Goal: Task Accomplishment & Management: Manage account settings

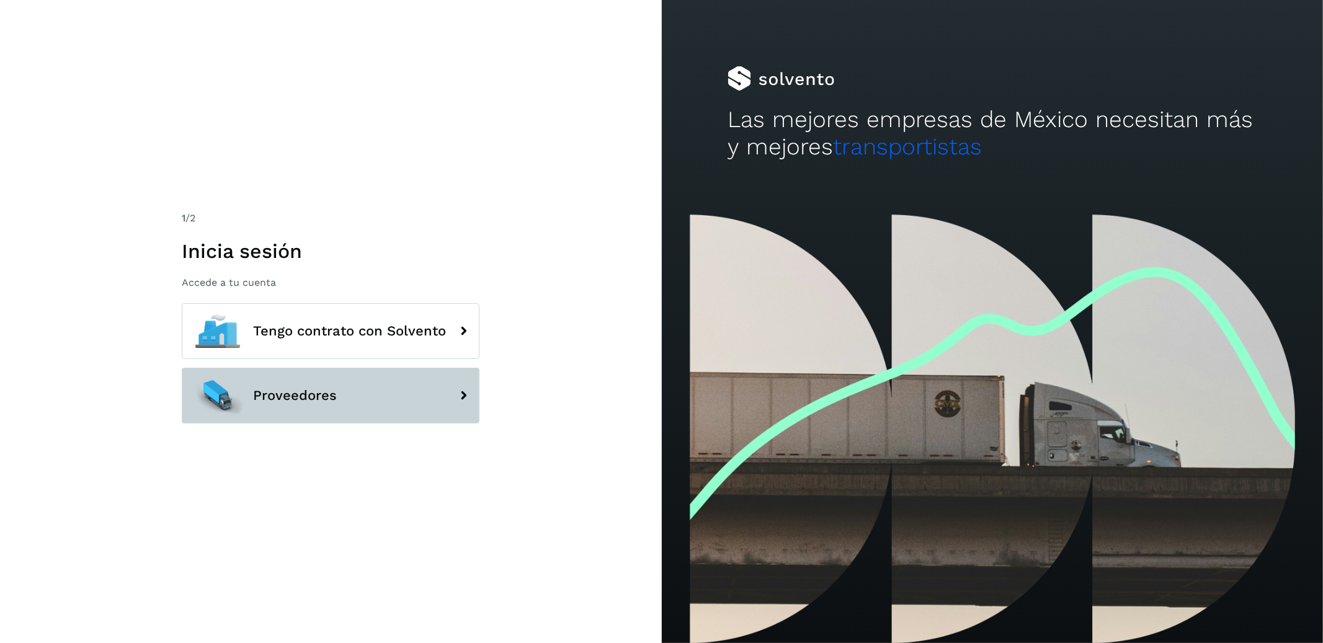
click at [380, 380] on button "Proveedores" at bounding box center [331, 396] width 298 height 56
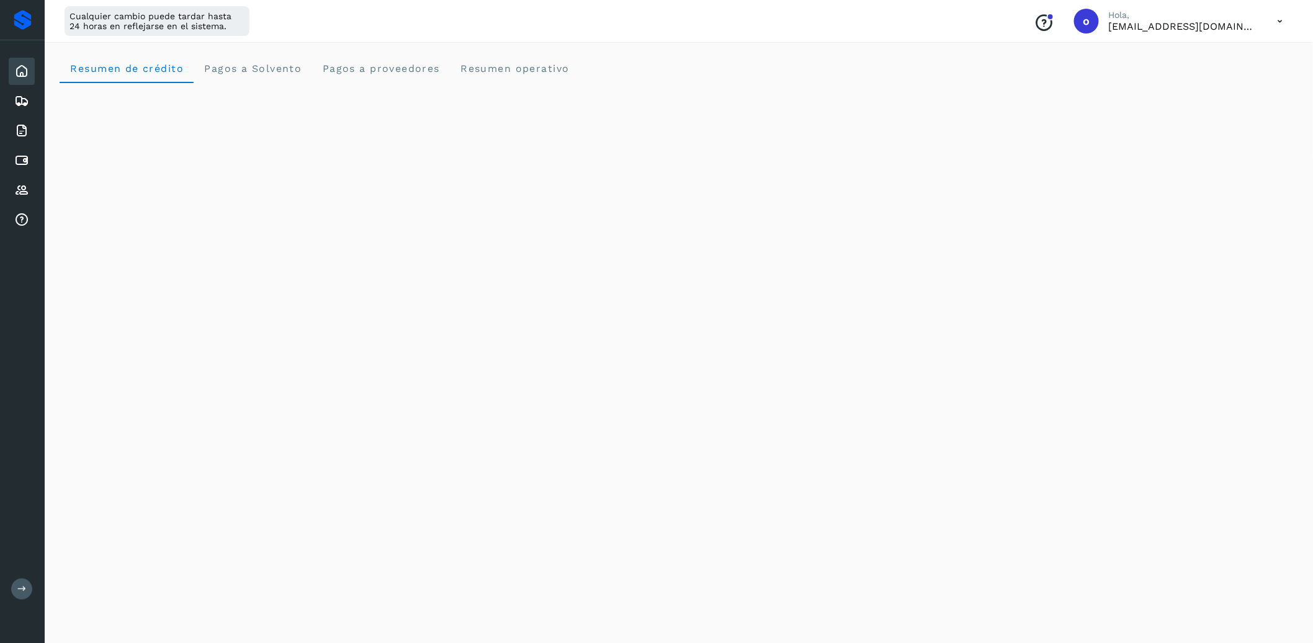
click at [1273, 24] on icon at bounding box center [1280, 21] width 25 height 25
click at [1210, 78] on div "Cerrar sesión" at bounding box center [1219, 80] width 148 height 24
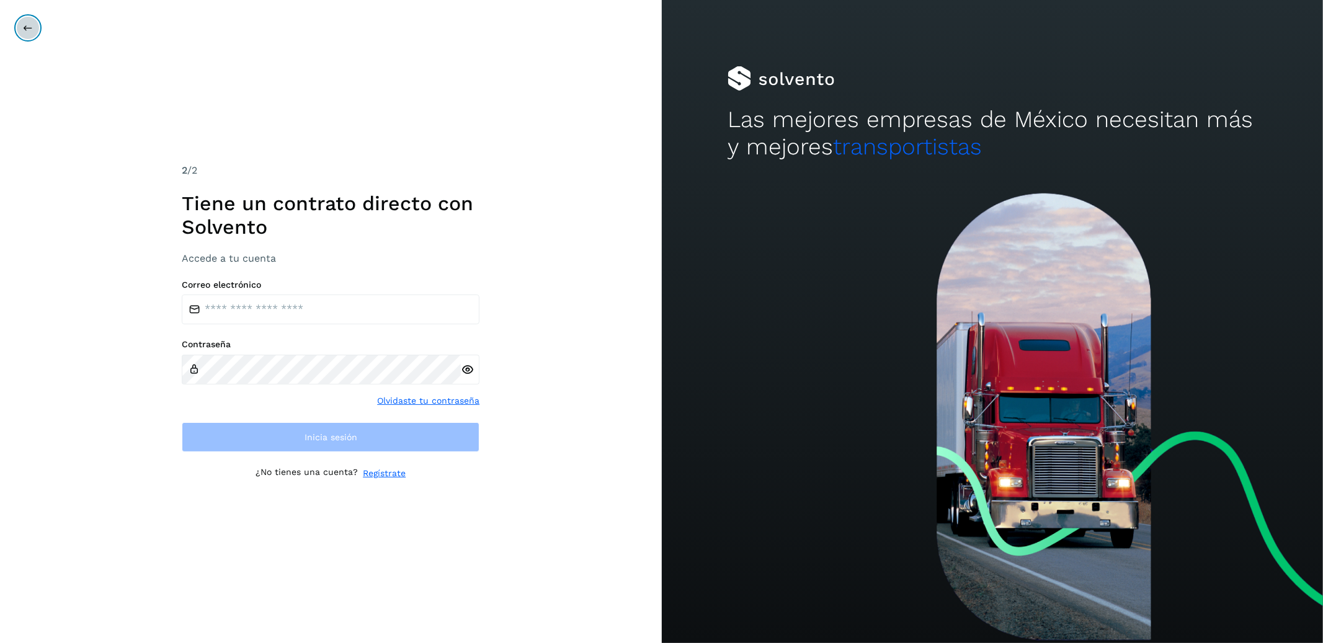
click at [29, 32] on icon at bounding box center [28, 28] width 10 height 10
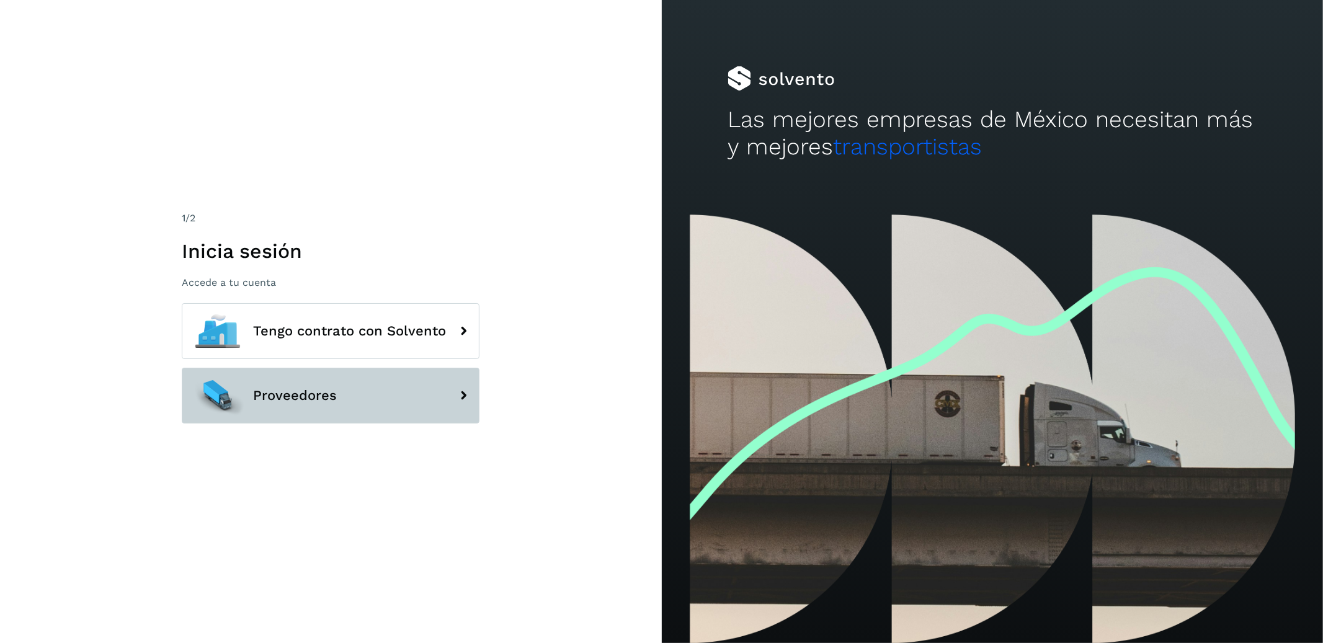
click at [275, 415] on button "Proveedores" at bounding box center [331, 396] width 298 height 56
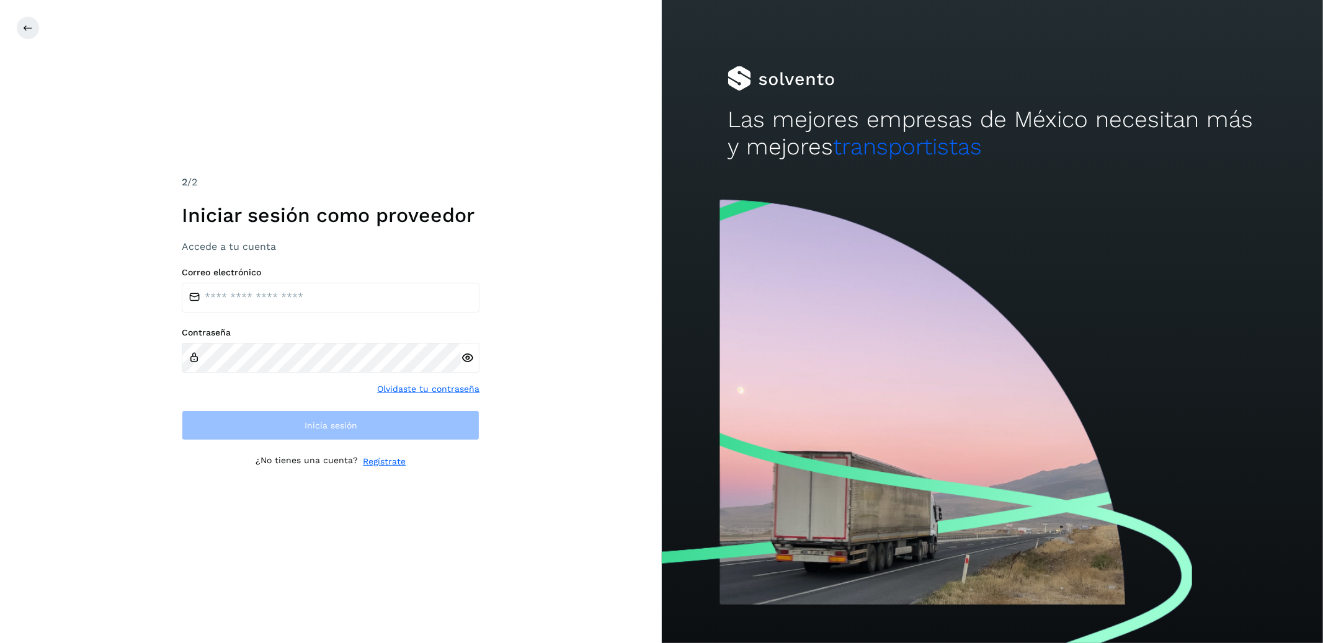
click at [313, 316] on div "Correo electrónico Contraseña Olvidaste tu contraseña Inicia sesión" at bounding box center [331, 353] width 298 height 173
click at [307, 304] on input "email" at bounding box center [331, 298] width 298 height 30
type input "**********"
